Goal: Navigation & Orientation: Find specific page/section

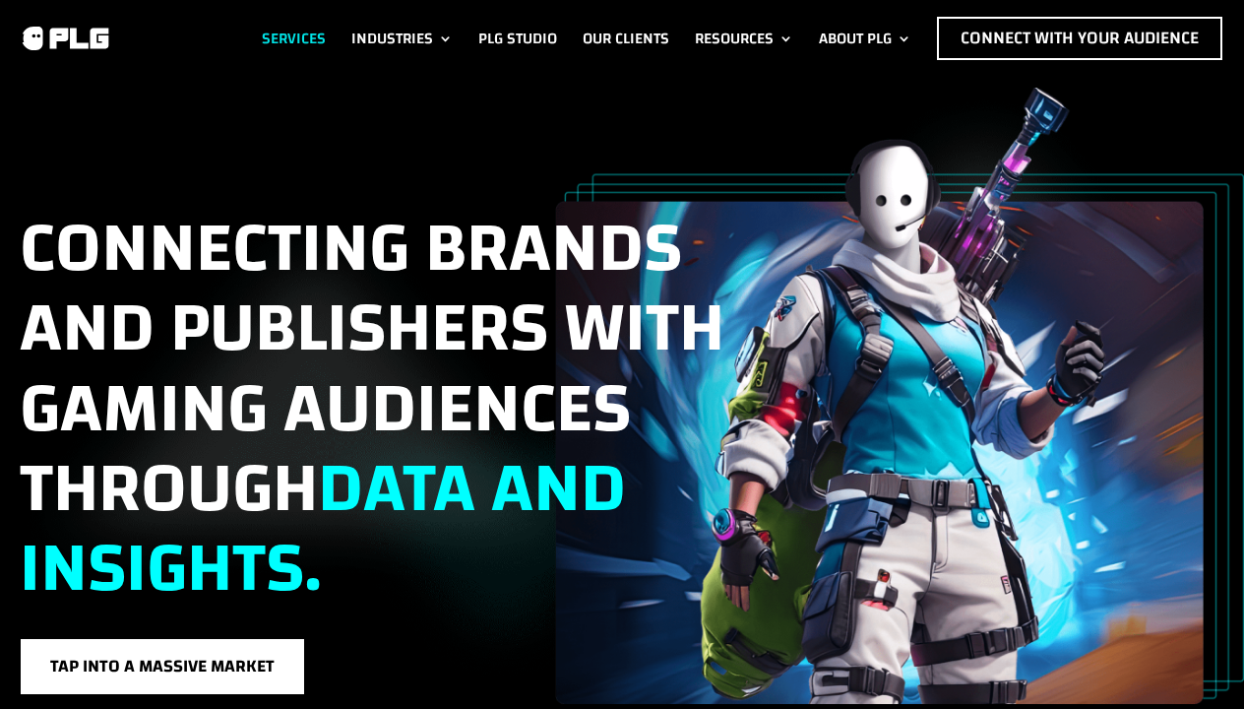
click at [283, 27] on link "Services" at bounding box center [294, 38] width 64 height 43
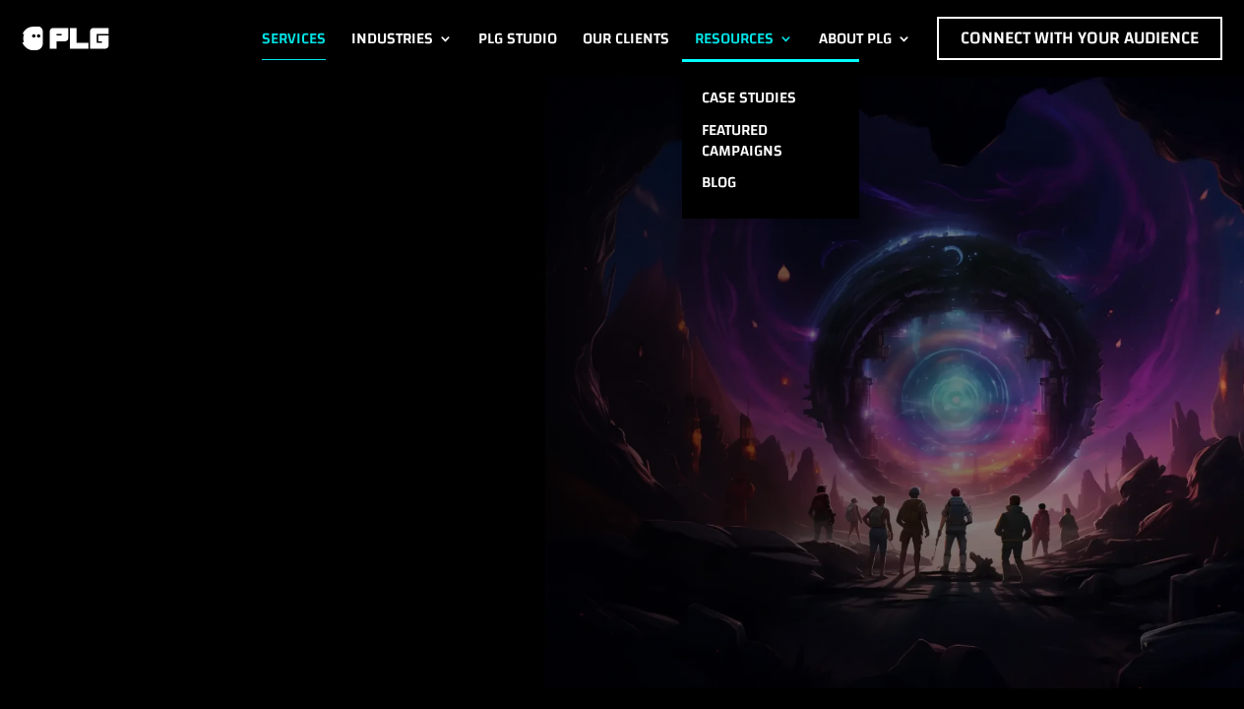
click at [737, 30] on link "Resources" at bounding box center [744, 38] width 98 height 43
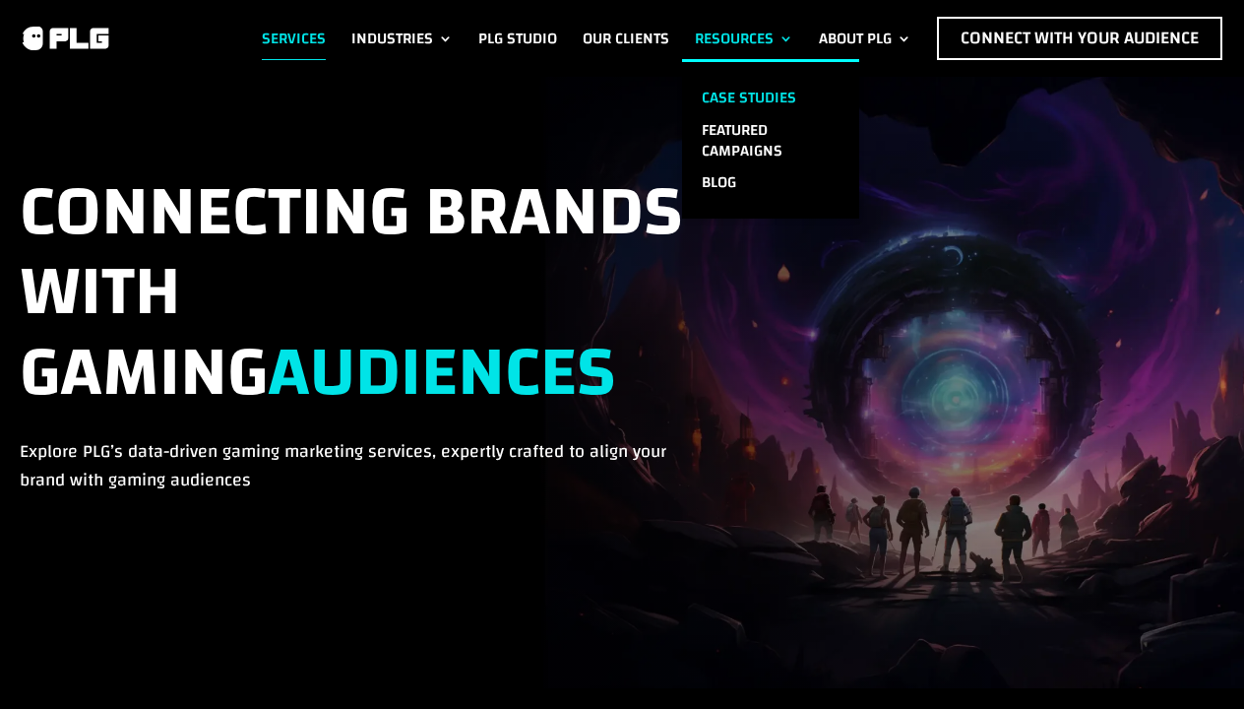
click at [739, 85] on link "Case Studies" at bounding box center [770, 98] width 177 height 32
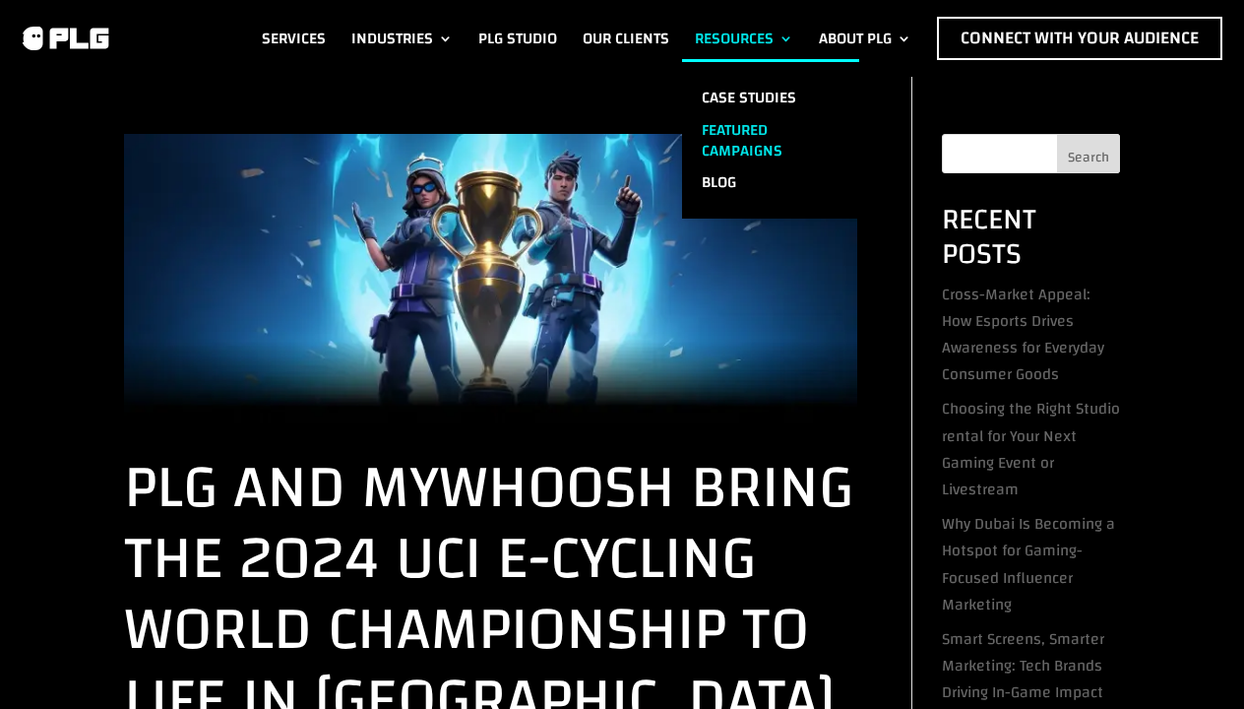
click at [722, 120] on link "Featured Campaigns" at bounding box center [770, 140] width 177 height 53
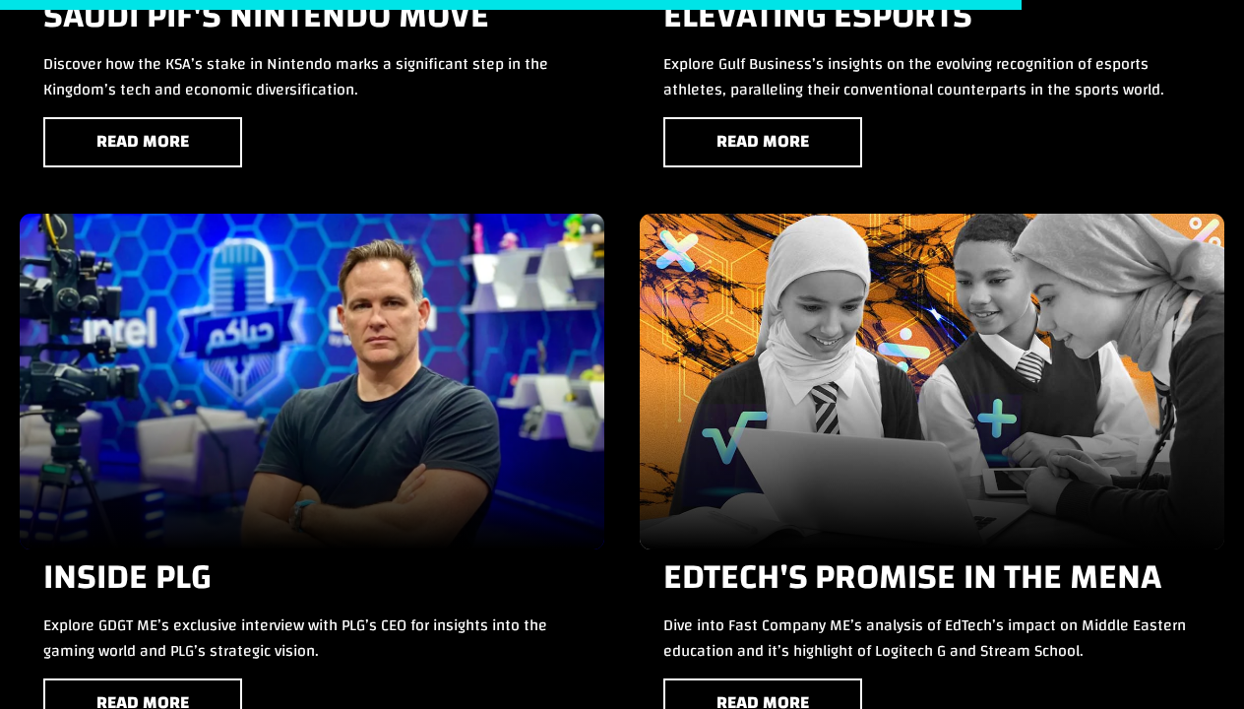
scroll to position [4177, 0]
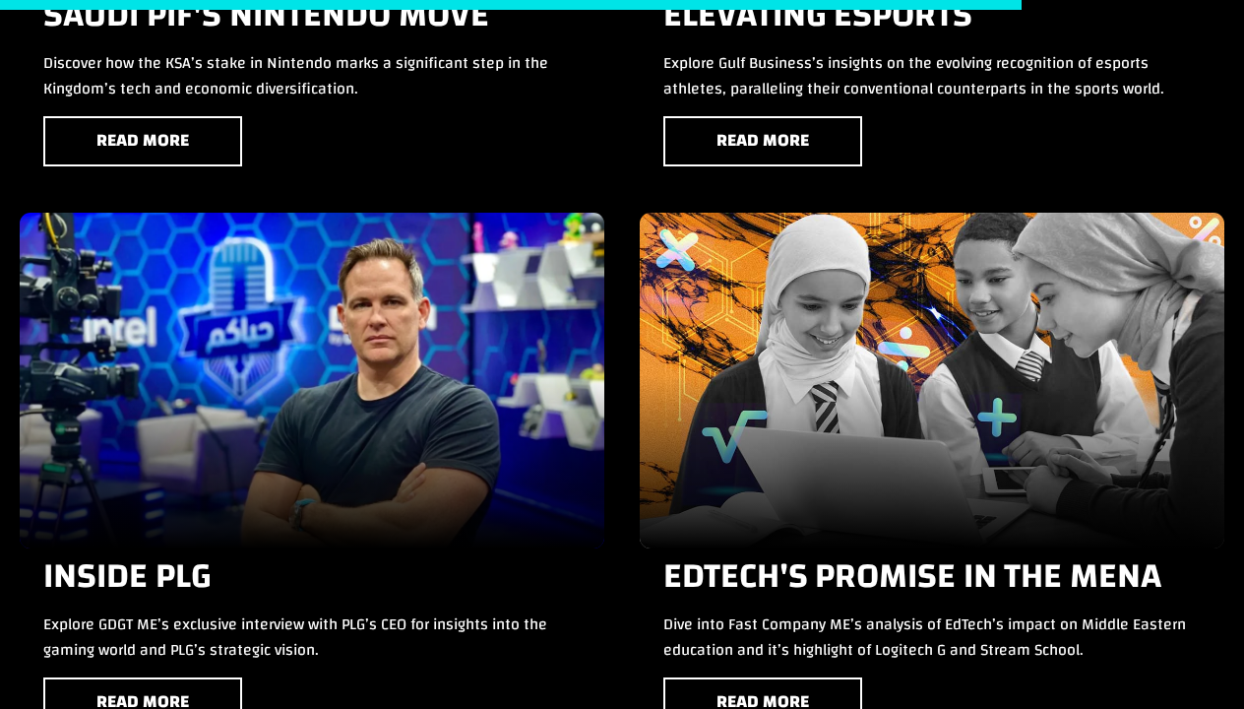
click at [237, 2] on div at bounding box center [511, 5] width 1022 height 10
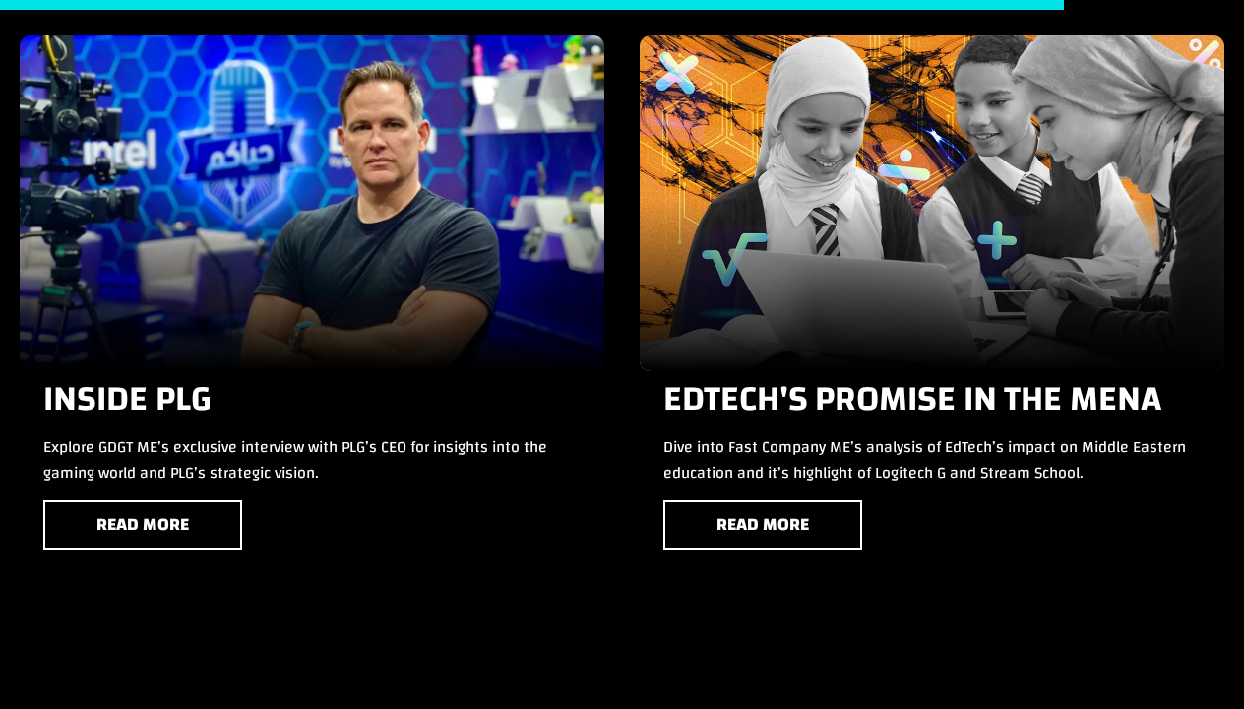
scroll to position [4356, 0]
